Goal: Find specific page/section: Find specific page/section

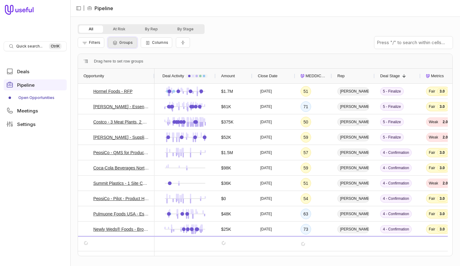
click at [117, 43] on icon "Group Pipeline" at bounding box center [115, 42] width 6 height 5
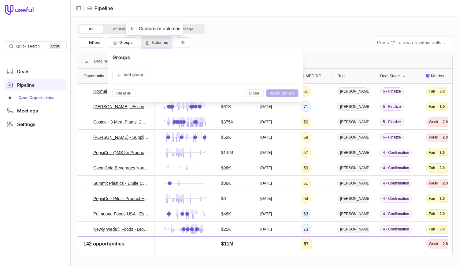
click at [159, 41] on span "Columns" at bounding box center [160, 42] width 16 height 5
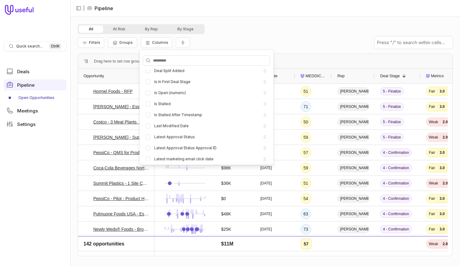
scroll to position [2123, 0]
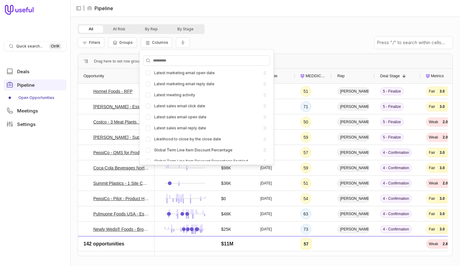
click at [256, 39] on div "Filters Groups Columns" at bounding box center [265, 42] width 375 height 17
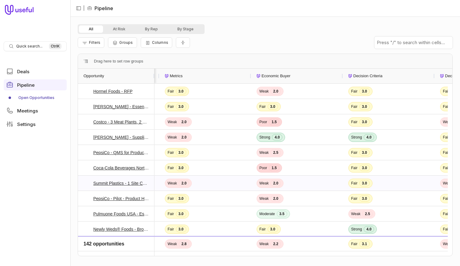
scroll to position [0, 0]
